Goal: Task Accomplishment & Management: Manage account settings

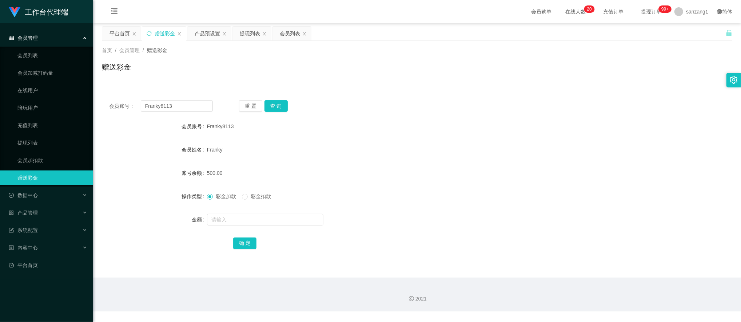
click at [137, 115] on div "会员账号： Franky8113 重 置 查 询 会员账号 Franky8113 会员姓名 [PERSON_NAME] 账号余额 500.00 操作类型 彩金…" at bounding box center [417, 179] width 630 height 173
click at [271, 103] on button "查 询" at bounding box center [275, 106] width 23 height 12
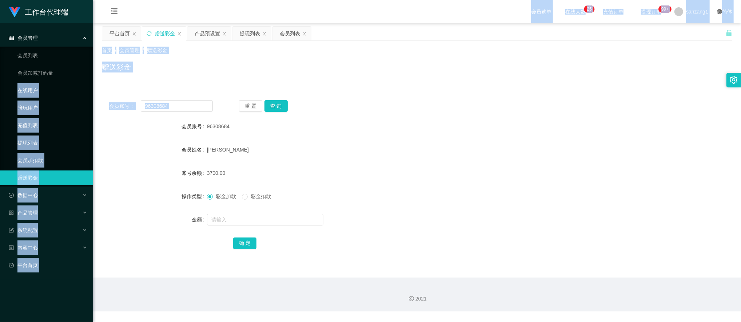
drag, startPoint x: 177, startPoint y: 112, endPoint x: 77, endPoint y: 86, distance: 102.7
click at [77, 86] on section "工作台代理端 会员管理 会员列表 会员加减打码量 在线用户 陪玩用户 充值列表 提现列表 会员加扣款 赠送彩金 数据中心 产品管理 注单管理 产品列表 产品预…" at bounding box center [370, 155] width 741 height 311
click at [211, 106] on input "96308684" at bounding box center [177, 106] width 72 height 12
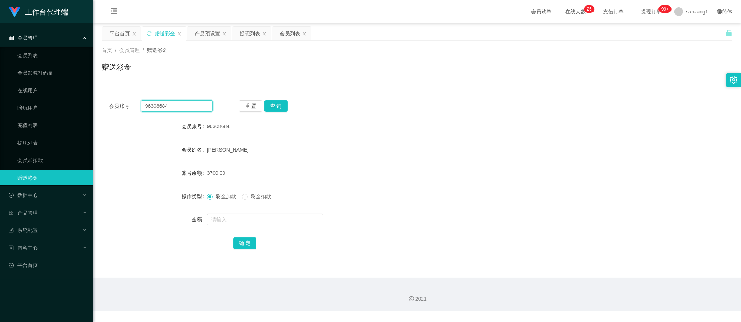
drag, startPoint x: 173, startPoint y: 106, endPoint x: 136, endPoint y: 99, distance: 38.0
click at [136, 99] on div "会员账号： 96308684 重 置 查 询 会员账号 96308684 会员姓名 [PERSON_NAME] 账号余额 3700.00 操作类型 彩金加款 …" at bounding box center [417, 179] width 630 height 173
paste input "Franky8113"
type input "Franky8113"
click at [274, 101] on button "查 询" at bounding box center [275, 106] width 23 height 12
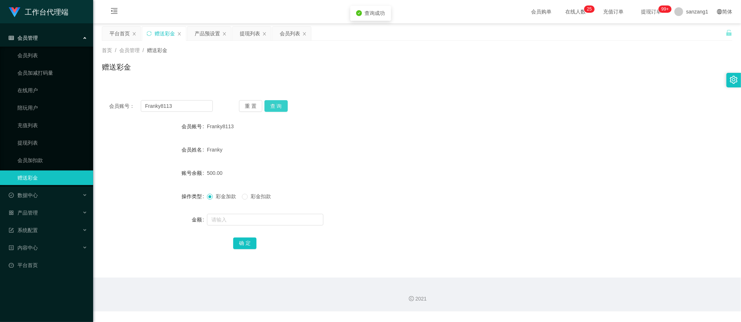
click at [274, 101] on button "查 询" at bounding box center [275, 106] width 23 height 12
drag, startPoint x: 182, startPoint y: 104, endPoint x: 112, endPoint y: 104, distance: 70.2
click at [112, 104] on div "会员账号： Franky8113" at bounding box center [161, 106] width 104 height 12
click at [279, 98] on div "会员账号： Franky8113 重 置 查 询 会员账号 Franky8113 会员姓名 [PERSON_NAME] 账号余额 500.00 操作类型 彩金…" at bounding box center [417, 179] width 630 height 173
click at [279, 103] on button "查 询" at bounding box center [275, 106] width 23 height 12
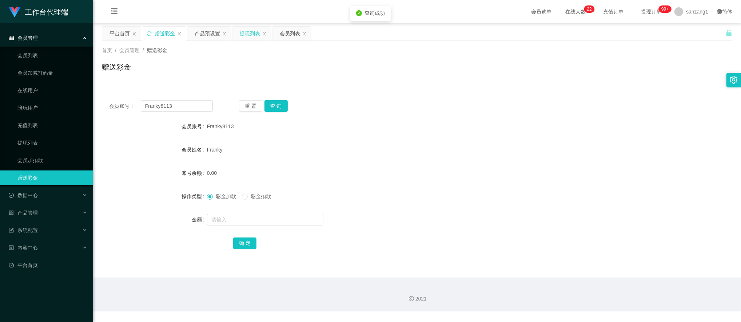
click at [249, 33] on div "提现列表" at bounding box center [250, 34] width 20 height 14
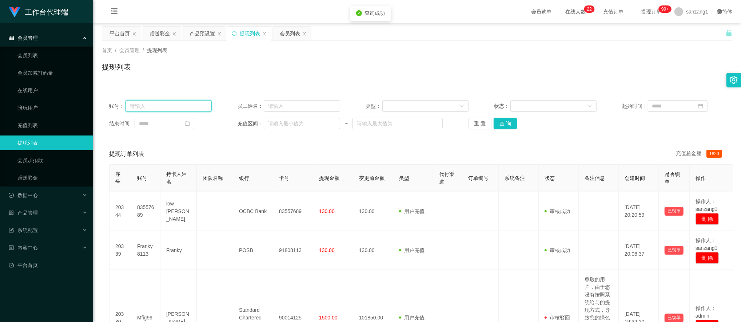
click at [177, 108] on input "text" at bounding box center [169, 106] width 87 height 12
paste input "Franky8113"
type input "Franky8113"
click at [503, 124] on button "查 询" at bounding box center [505, 124] width 23 height 12
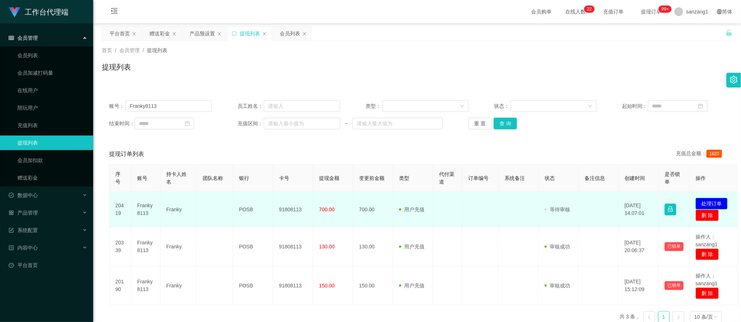
click at [712, 201] on button "处理订单" at bounding box center [712, 204] width 32 height 12
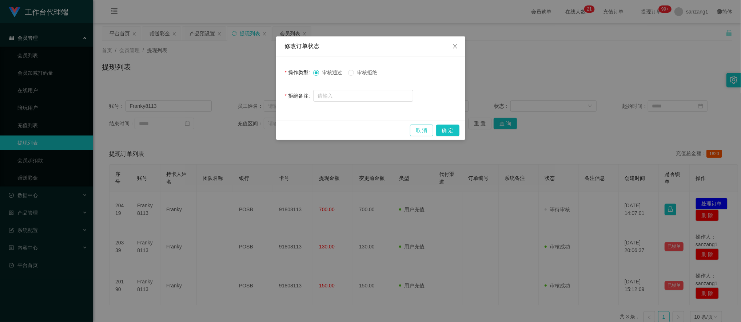
click at [421, 130] on button "取 消" at bounding box center [421, 130] width 23 height 12
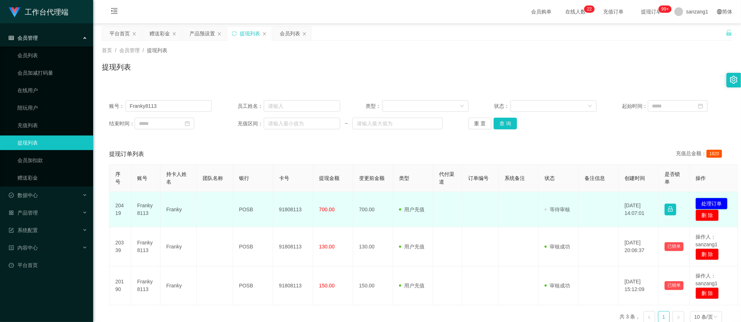
click at [697, 204] on button "处理订单" at bounding box center [712, 204] width 32 height 12
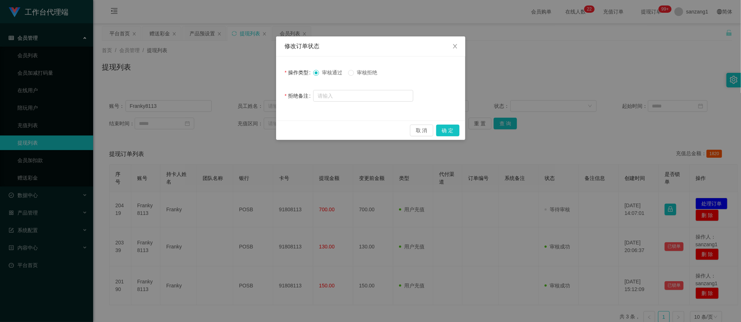
click at [357, 73] on span "审核拒绝" at bounding box center [367, 72] width 26 height 6
click at [444, 128] on button "确 定" at bounding box center [447, 130] width 23 height 12
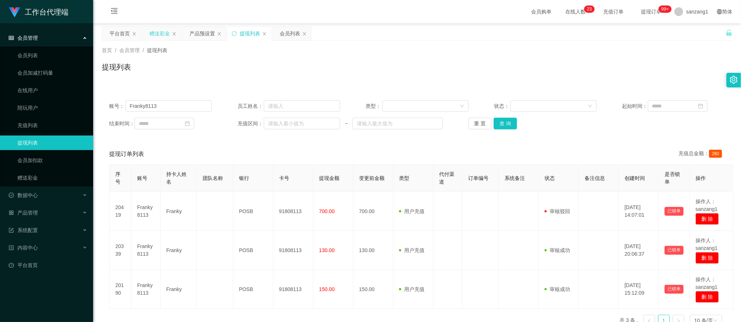
click at [163, 33] on div "赠送彩金" at bounding box center [160, 34] width 20 height 14
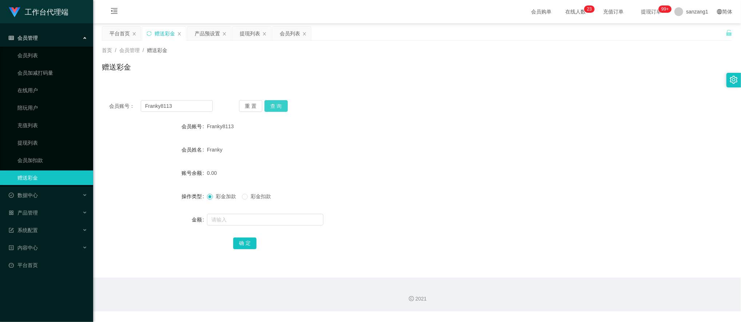
click at [275, 105] on button "查 询" at bounding box center [275, 106] width 23 height 12
paste input "96308684"
drag, startPoint x: 156, startPoint y: 106, endPoint x: 105, endPoint y: 103, distance: 51.4
click at [105, 103] on div "会员账号： Franky8113 重 置 查 询" at bounding box center [417, 106] width 630 height 12
type input "96308684"
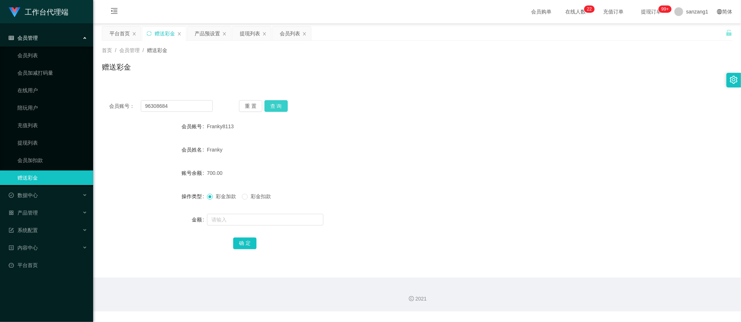
click at [283, 105] on button "查 询" at bounding box center [275, 106] width 23 height 12
click at [283, 105] on button "查 询" at bounding box center [279, 106] width 31 height 12
click at [283, 105] on div "重 置 查 询" at bounding box center [291, 106] width 104 height 12
click at [278, 105] on button "查 询" at bounding box center [275, 106] width 23 height 12
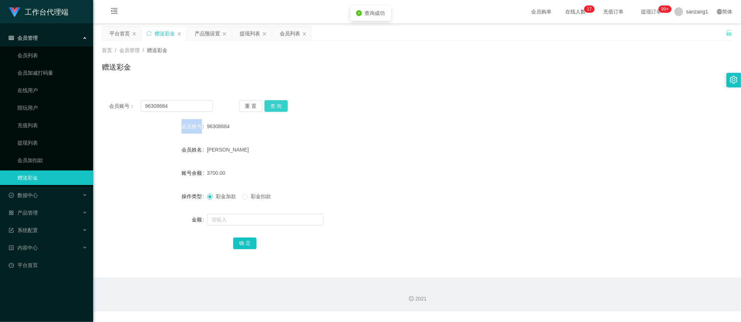
click at [278, 105] on button "查 询" at bounding box center [275, 106] width 23 height 12
click at [212, 127] on span "96308684" at bounding box center [218, 126] width 23 height 6
